Goal: Find contact information: Find contact information

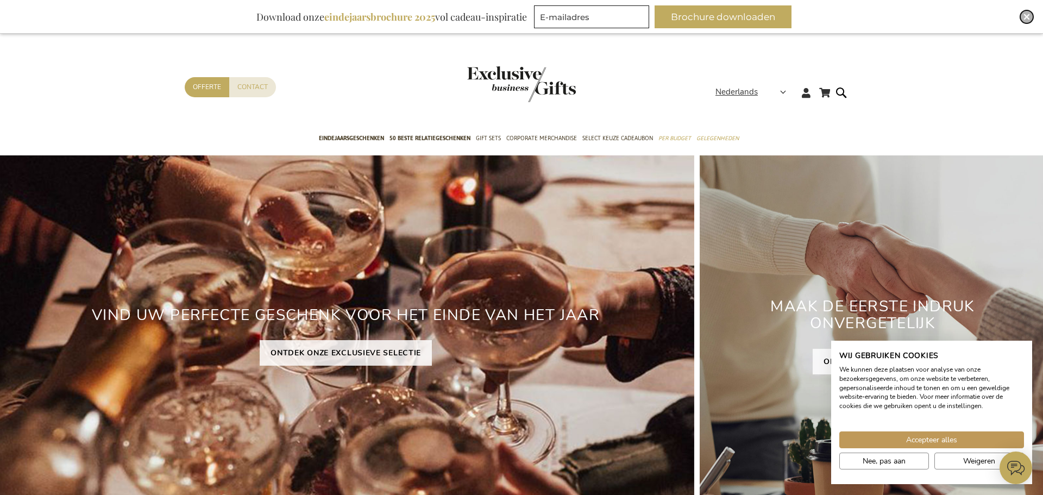
click at [834, 18] on div "Close" at bounding box center [1026, 16] width 13 height 13
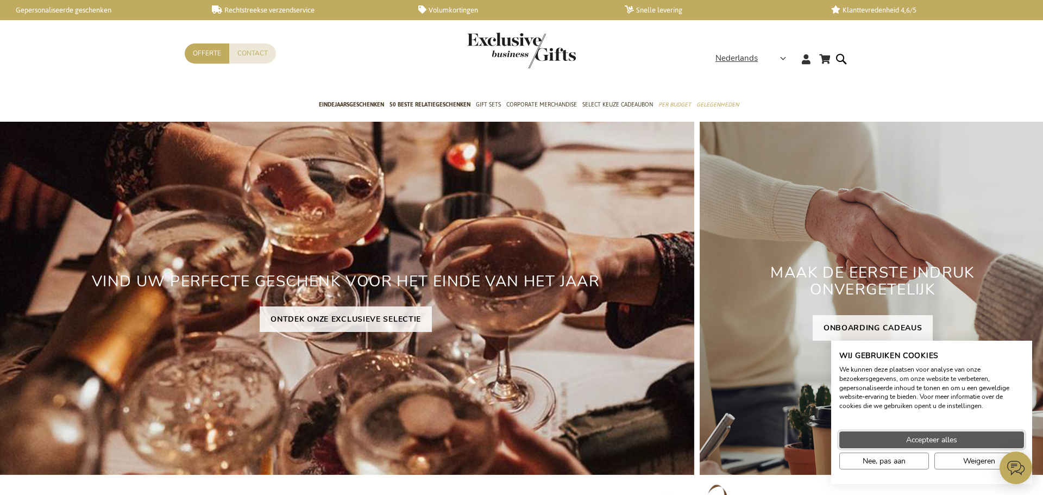
click at [834, 377] on span "Accepteer alles" at bounding box center [931, 439] width 51 height 11
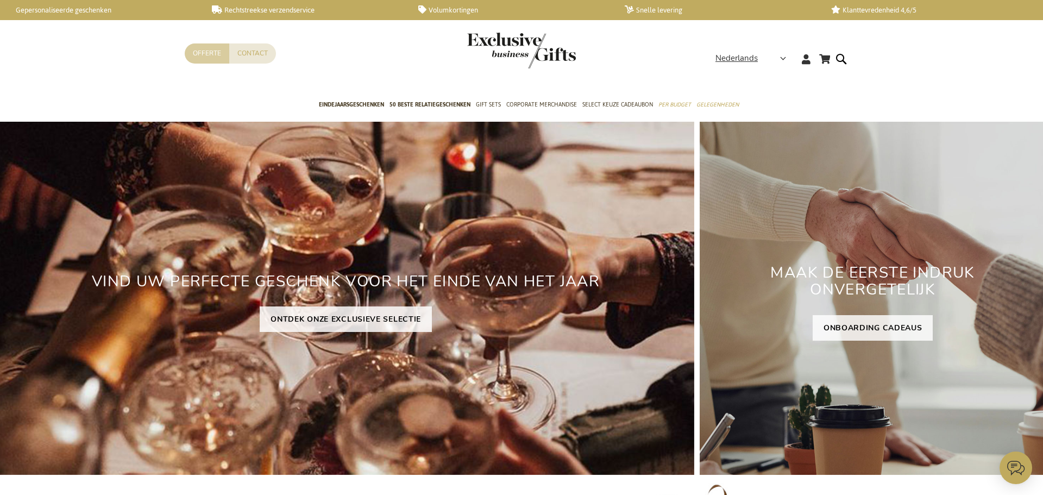
click at [214, 56] on link "Offerte" at bounding box center [207, 53] width 45 height 20
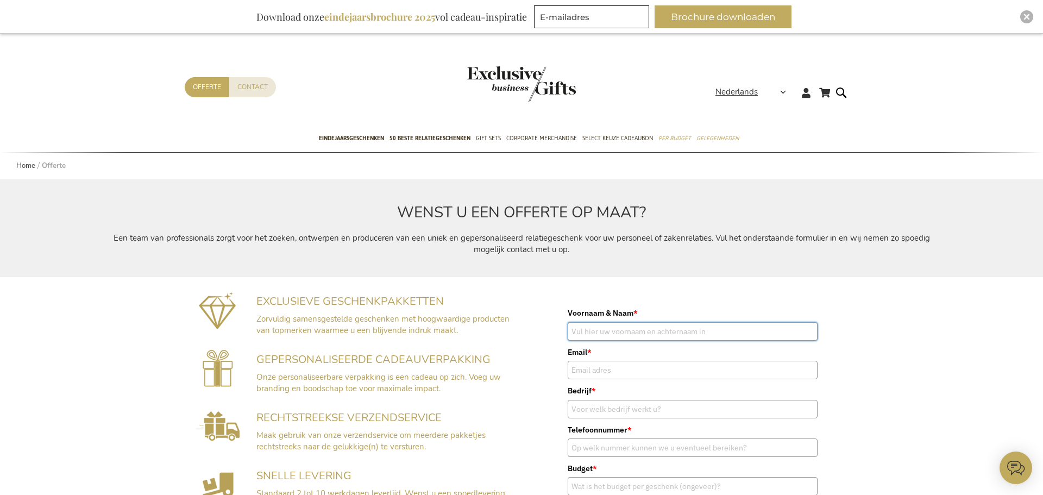
click at [613, 333] on input "Voornaam & Naam *" at bounding box center [692, 331] width 250 height 18
click at [893, 355] on div "EXCLUSIEVE GESCHENKPAKKETTEN Zorvuldig samensgestelde geschenken met hoogwaardi…" at bounding box center [521, 492] width 1043 height 431
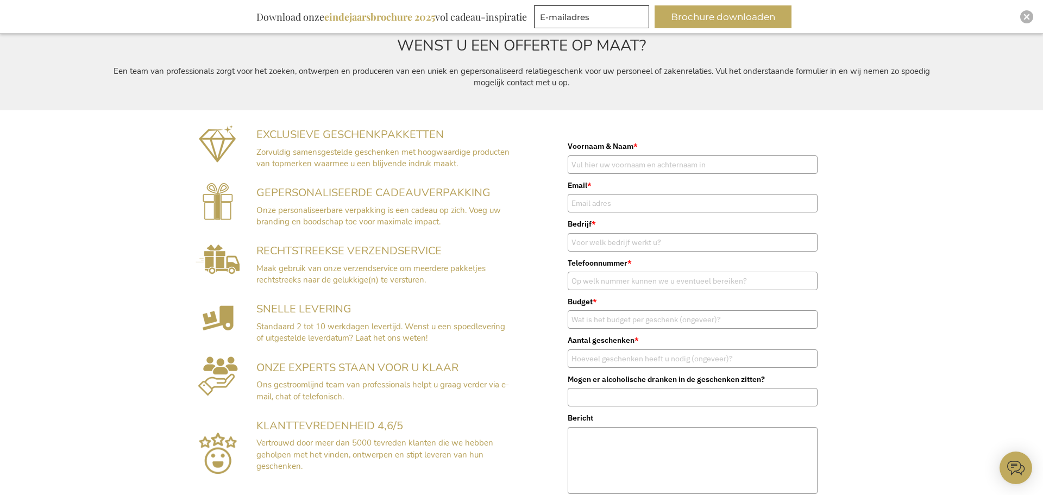
scroll to position [179, 0]
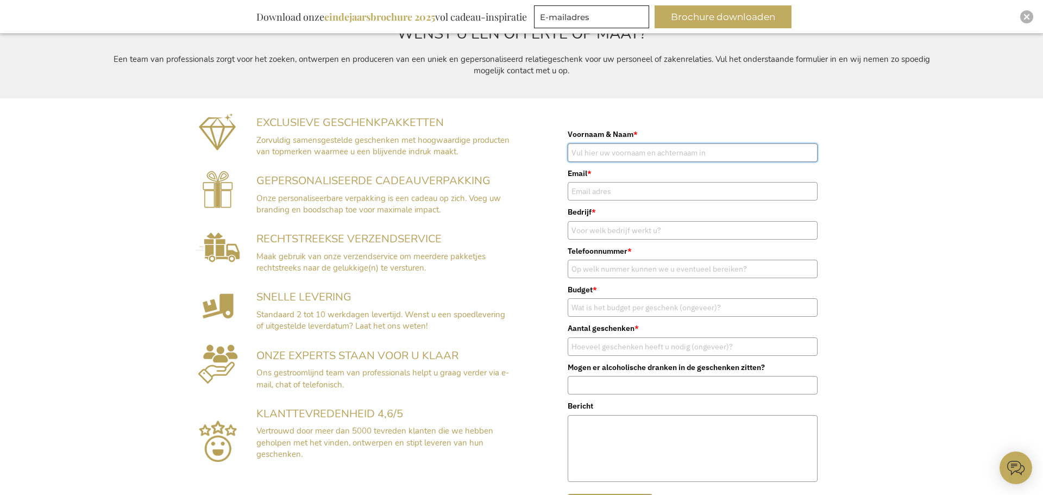
click at [682, 149] on input "Voornaam & Naam *" at bounding box center [692, 152] width 250 height 18
click at [864, 200] on div "EXCLUSIEVE GESCHENKPAKKETTEN Zorvuldig samensgestelde geschenken met hoogwaardi…" at bounding box center [521, 313] width 1043 height 431
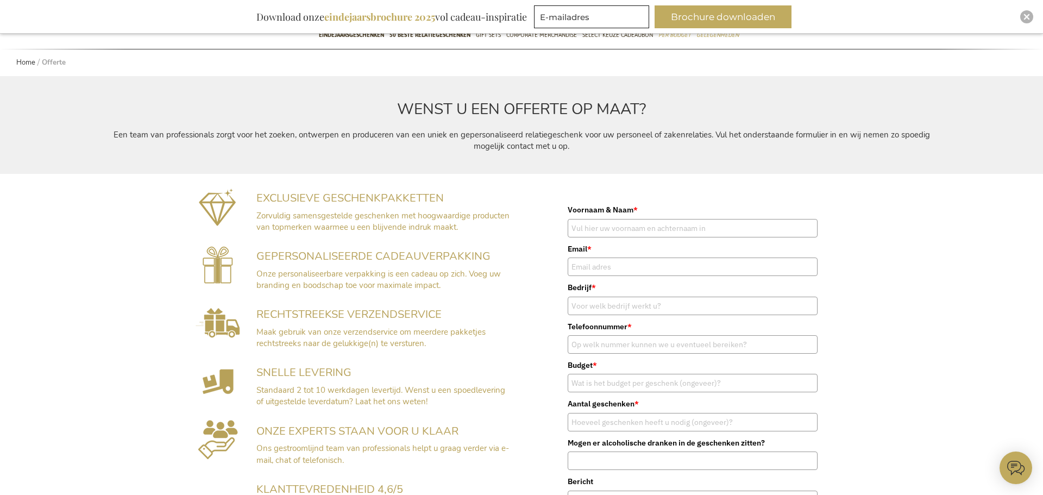
scroll to position [0, 0]
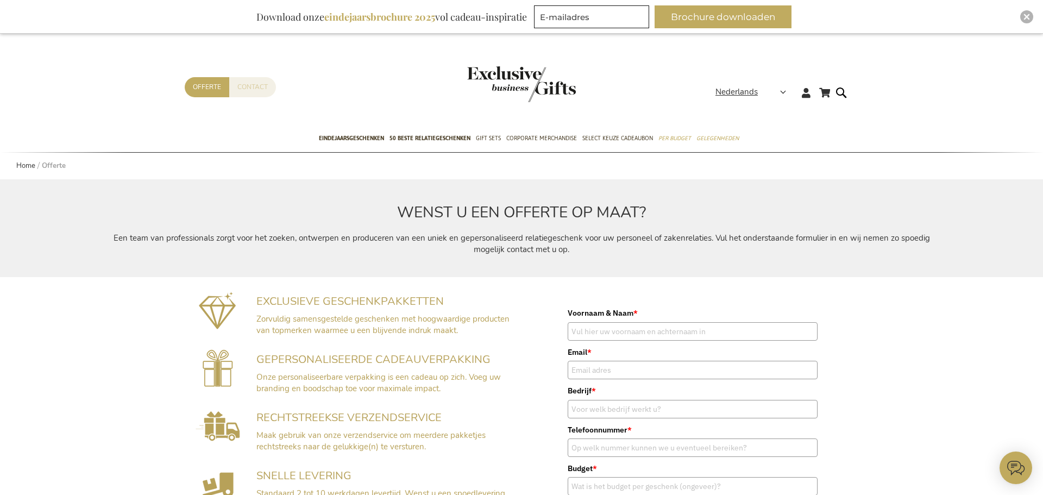
click at [257, 83] on link "Contact" at bounding box center [252, 87] width 47 height 20
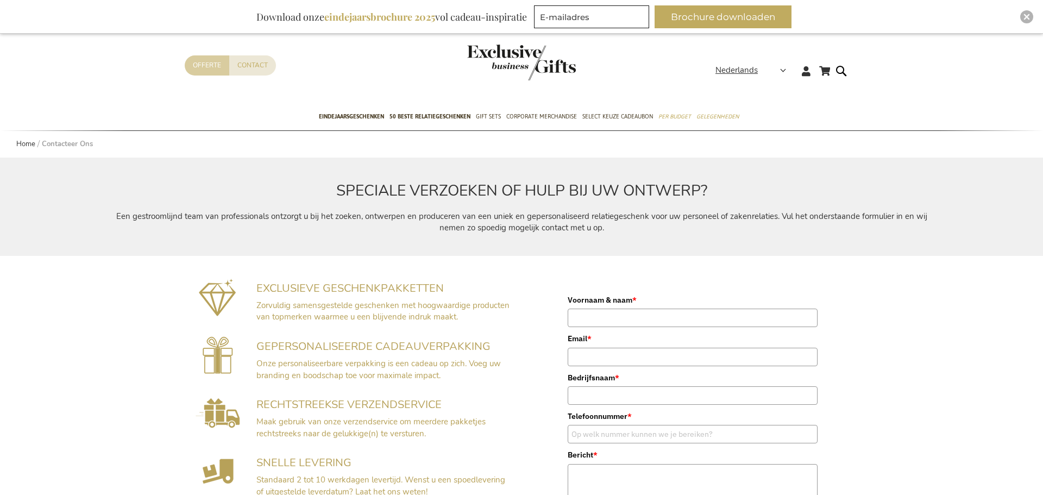
click at [210, 53] on div "Winkelwagen Winkelwagen Sluiten U heeft geen product(en) in uw winkelwagen. Ga …" at bounding box center [521, 74] width 1043 height 59
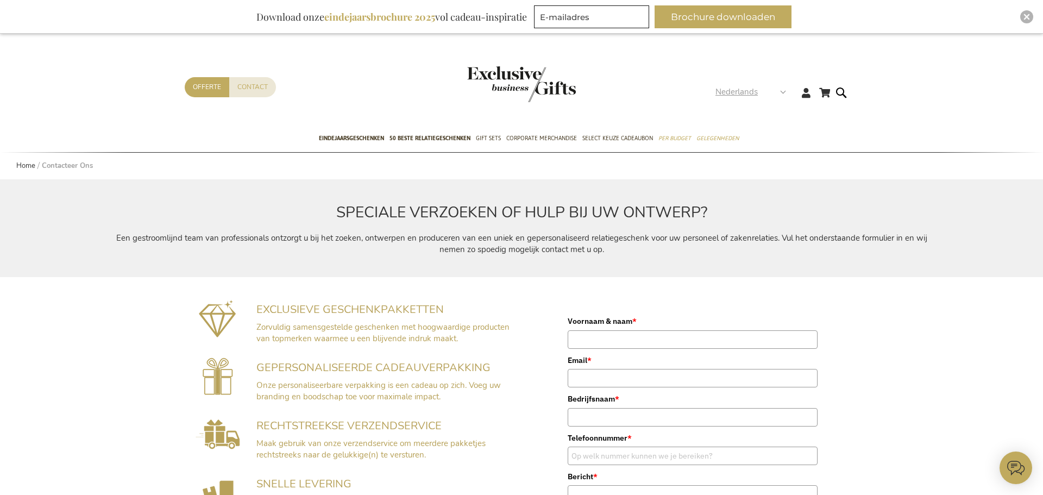
click at [756, 90] on span "Nederlands" at bounding box center [736, 92] width 42 height 12
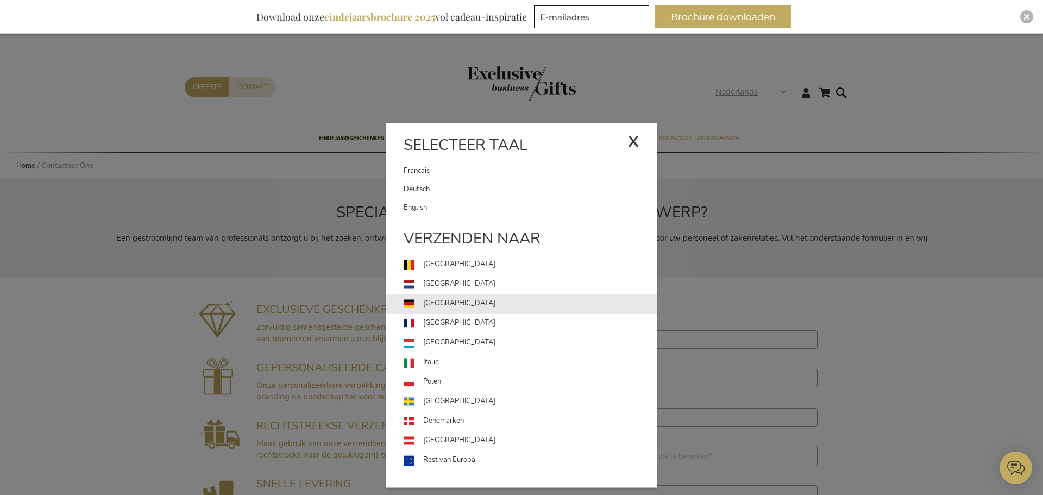
click at [464, 303] on link "[GEOGRAPHIC_DATA]" at bounding box center [529, 304] width 253 height 20
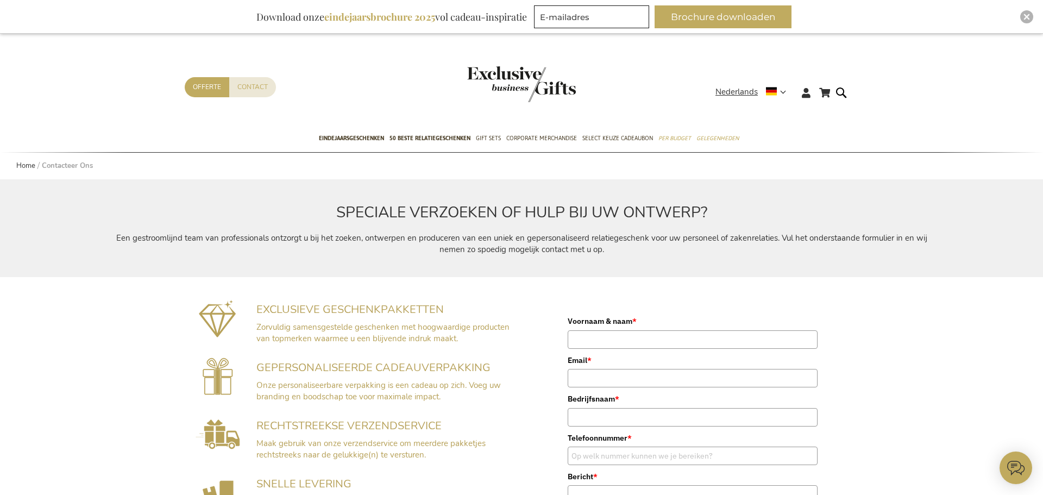
click at [524, 80] on img "store logo" at bounding box center [521, 84] width 109 height 36
